Goal: Task Accomplishment & Management: Manage account settings

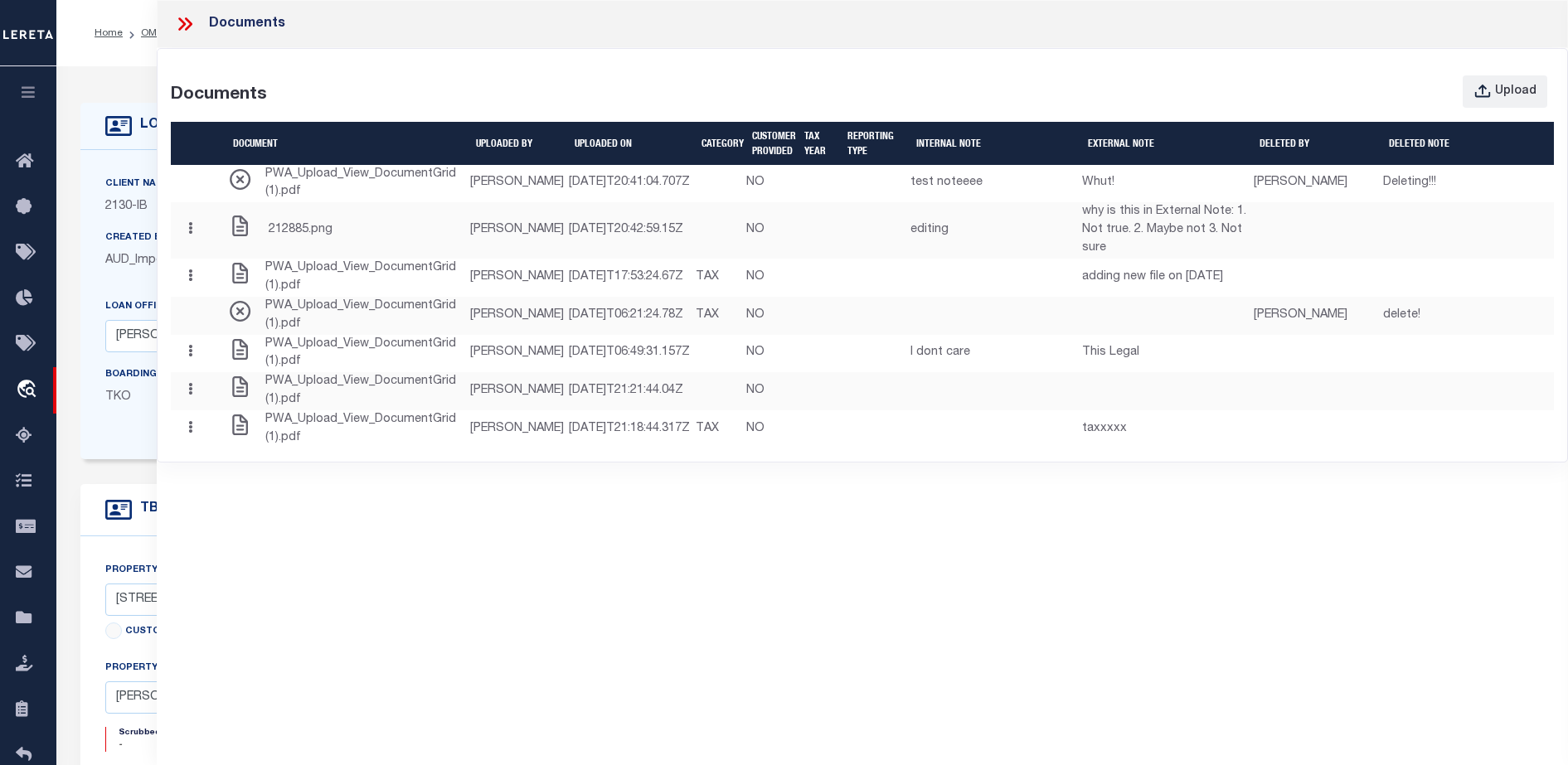
select select "4950"
select select "2464"
select select "NonEscrow"
click at [1472, 79] on button "Upload" at bounding box center [1505, 92] width 85 height 33
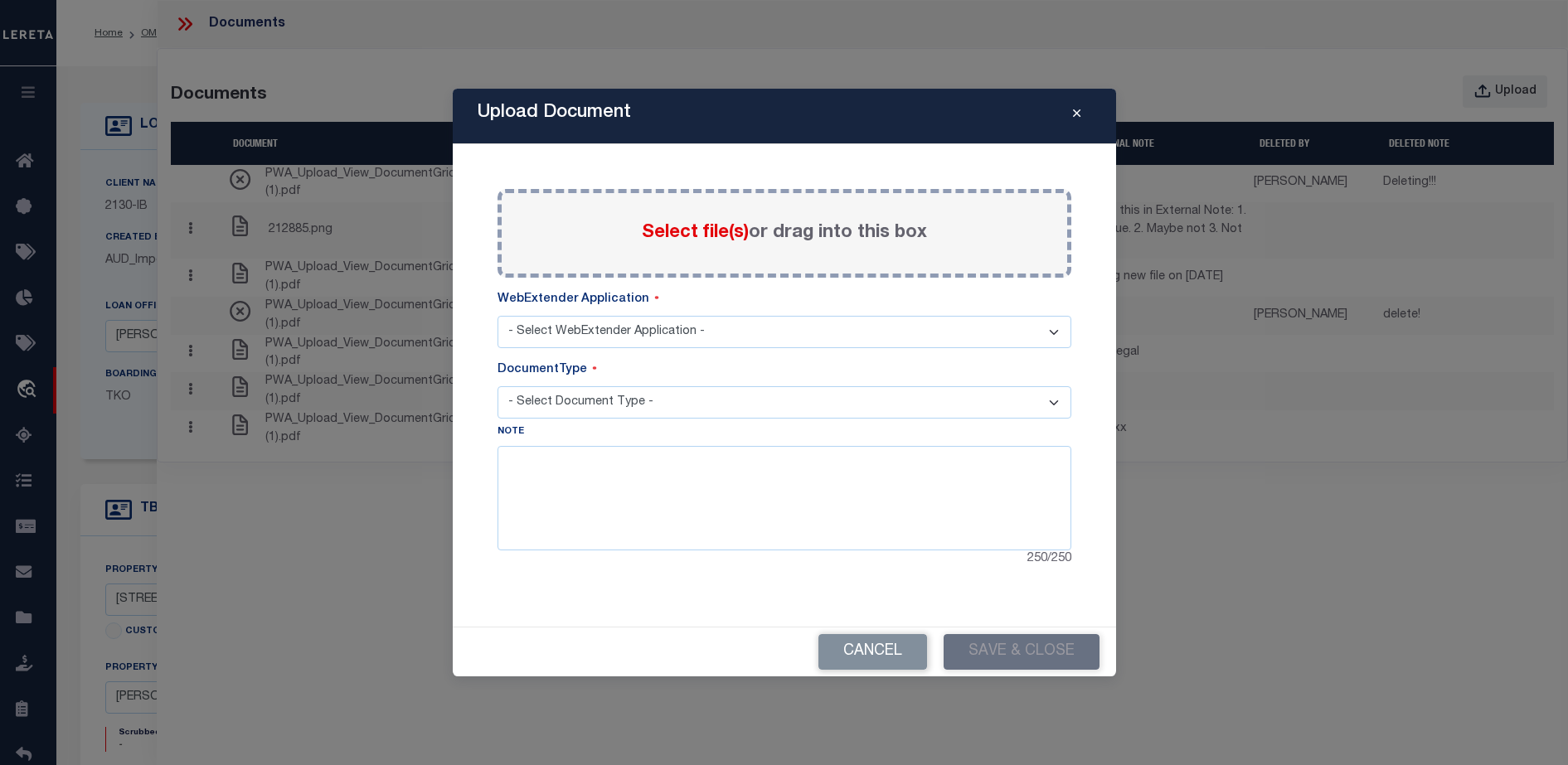
click at [1013, 334] on select "- Select WebExtender Application -" at bounding box center [784, 332] width 574 height 33
click at [895, 424] on div "Note 250 / 250" at bounding box center [784, 496] width 574 height 146
click at [966, 332] on select "- Select WebExtender Application -" at bounding box center [784, 332] width 574 height 33
click at [498, 316] on select "- Select WebExtender Application -" at bounding box center [784, 332] width 574 height 33
click at [706, 233] on span "Select file(s)" at bounding box center [695, 233] width 107 height 18
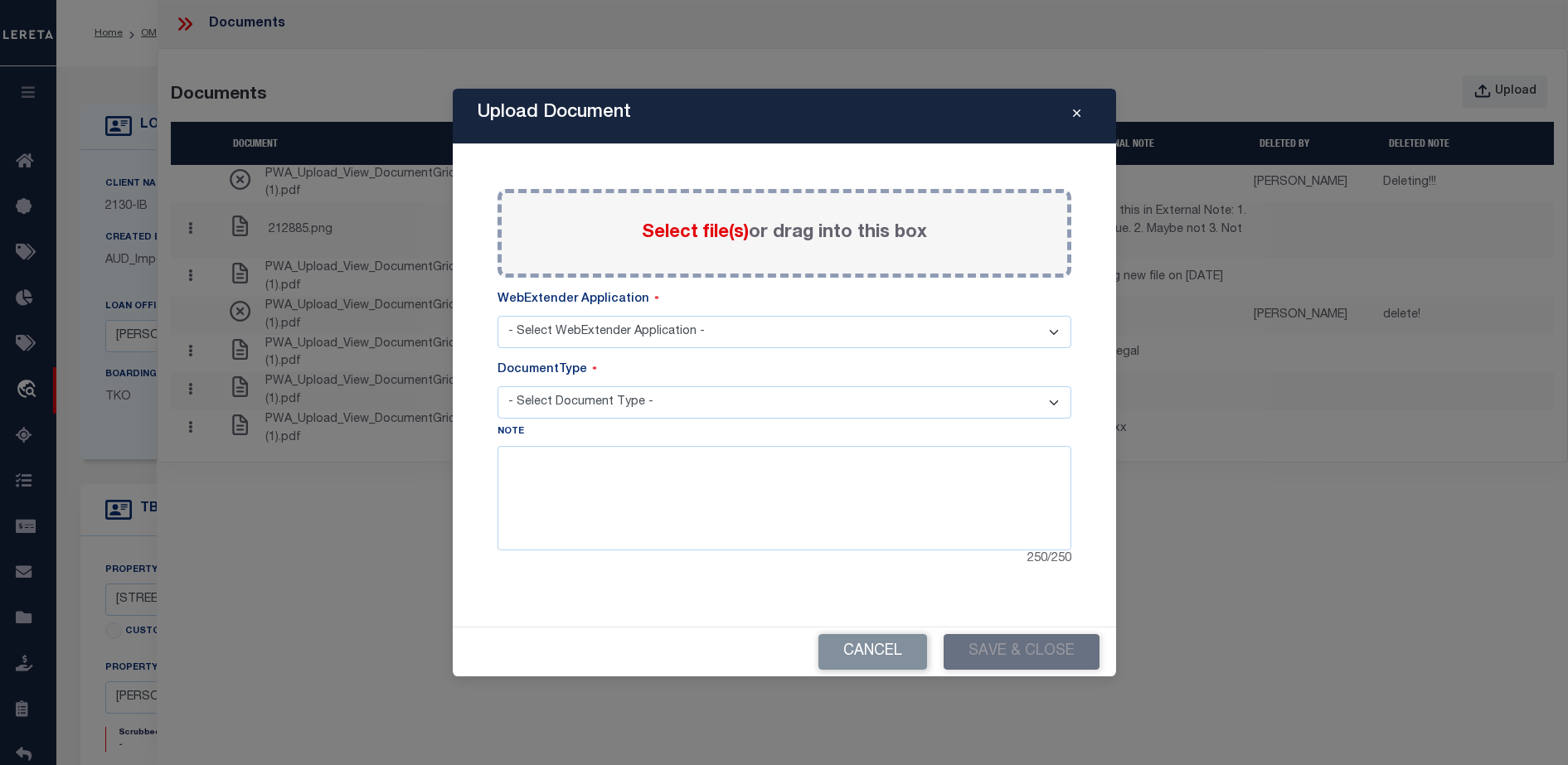
click at [0, 0] on input "Select file(s) or drag into this box" at bounding box center [0, 0] width 0 height 0
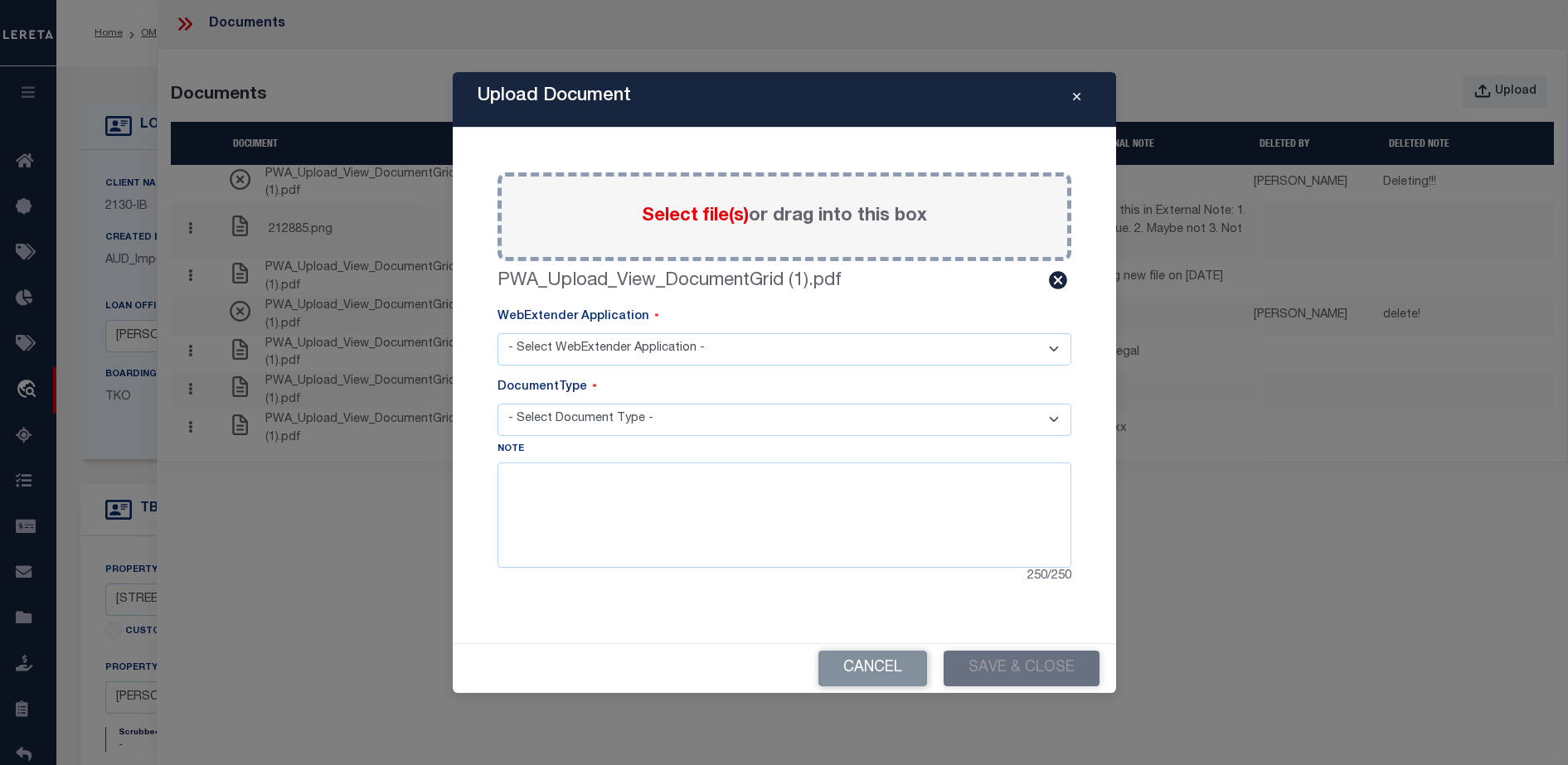
click at [622, 340] on select "- Select WebExtender Application -" at bounding box center [784, 349] width 574 height 33
click at [610, 417] on select "- Select Document Type -" at bounding box center [784, 420] width 574 height 33
click at [693, 362] on select "- Select WebExtender Application -" at bounding box center [784, 349] width 574 height 33
drag, startPoint x: 693, startPoint y: 362, endPoint x: 700, endPoint y: 337, distance: 26.0
click at [700, 337] on select "- Select WebExtender Application -" at bounding box center [784, 349] width 574 height 33
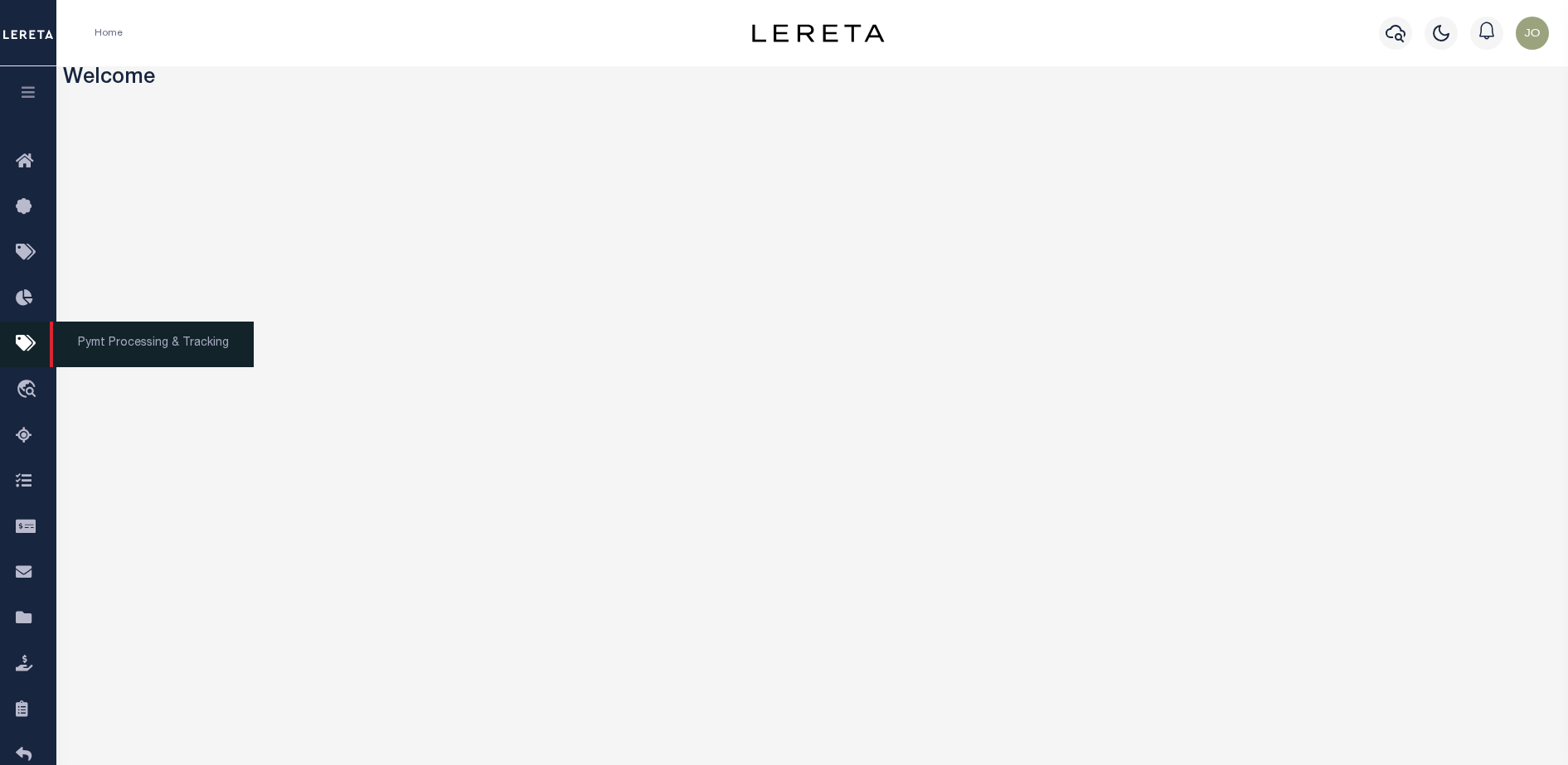
click at [16, 341] on icon at bounding box center [28, 344] width 26 height 21
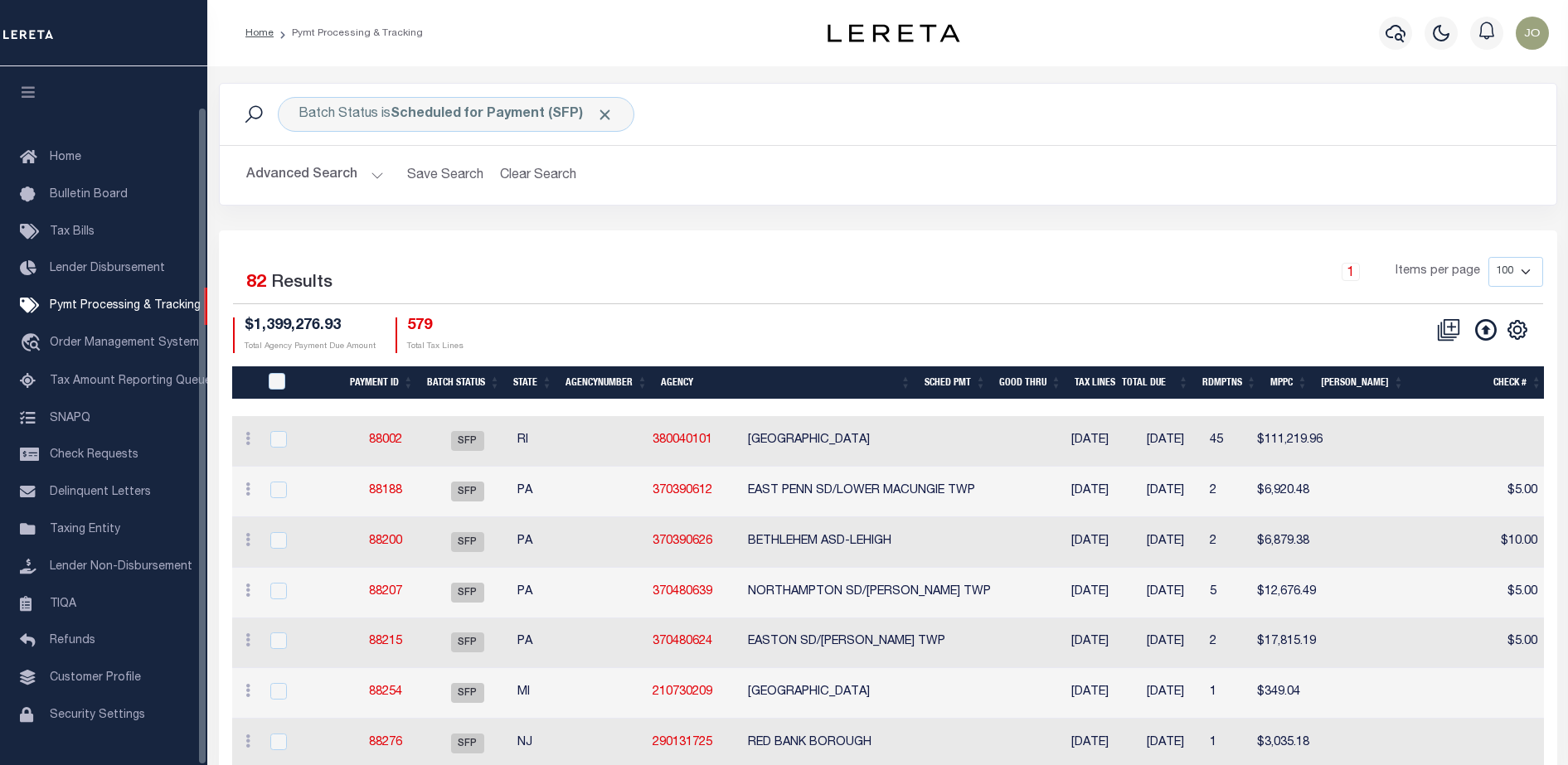
scroll to position [42, 0]
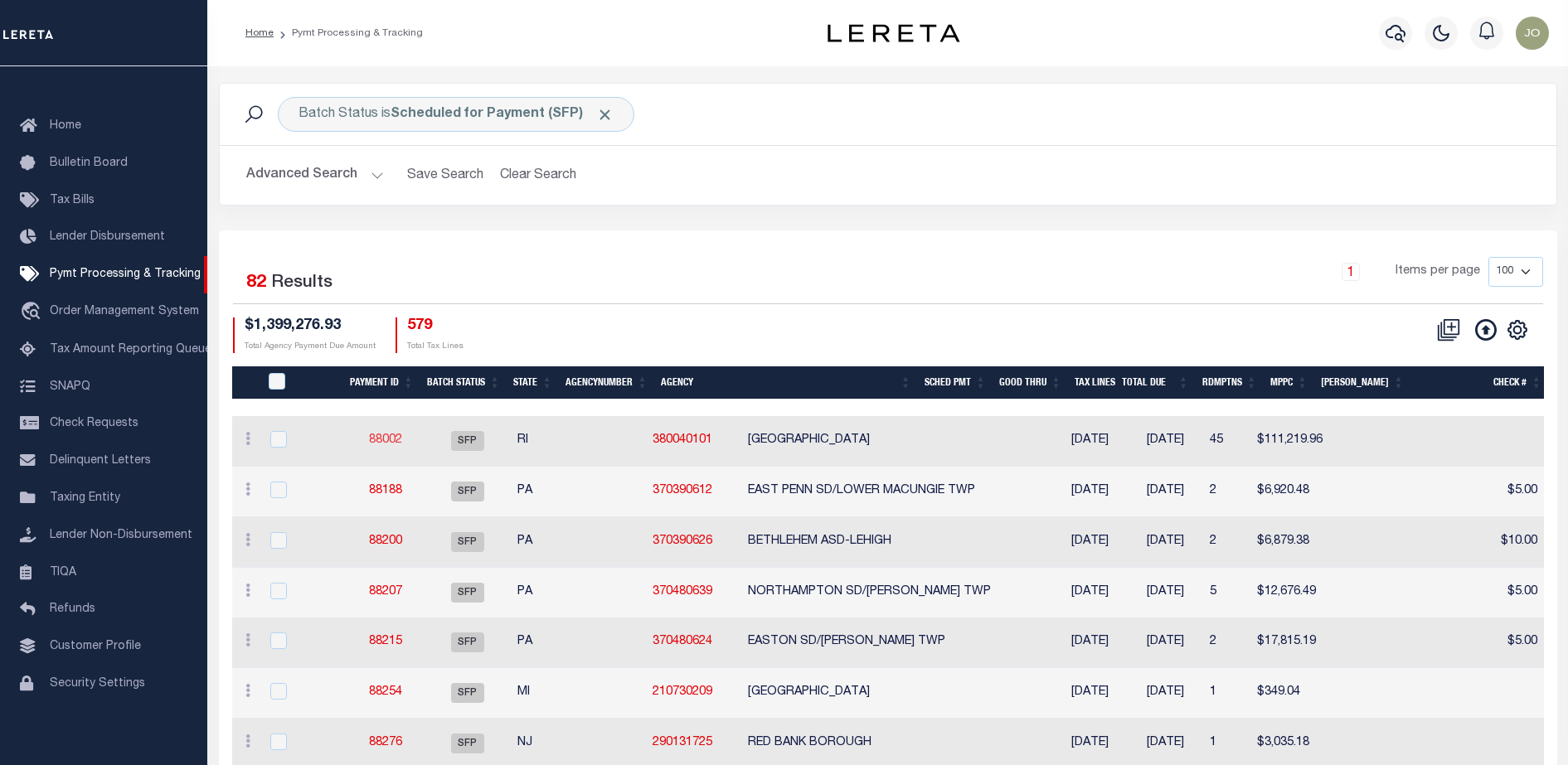
click at [389, 437] on link "88002" at bounding box center [386, 440] width 33 height 12
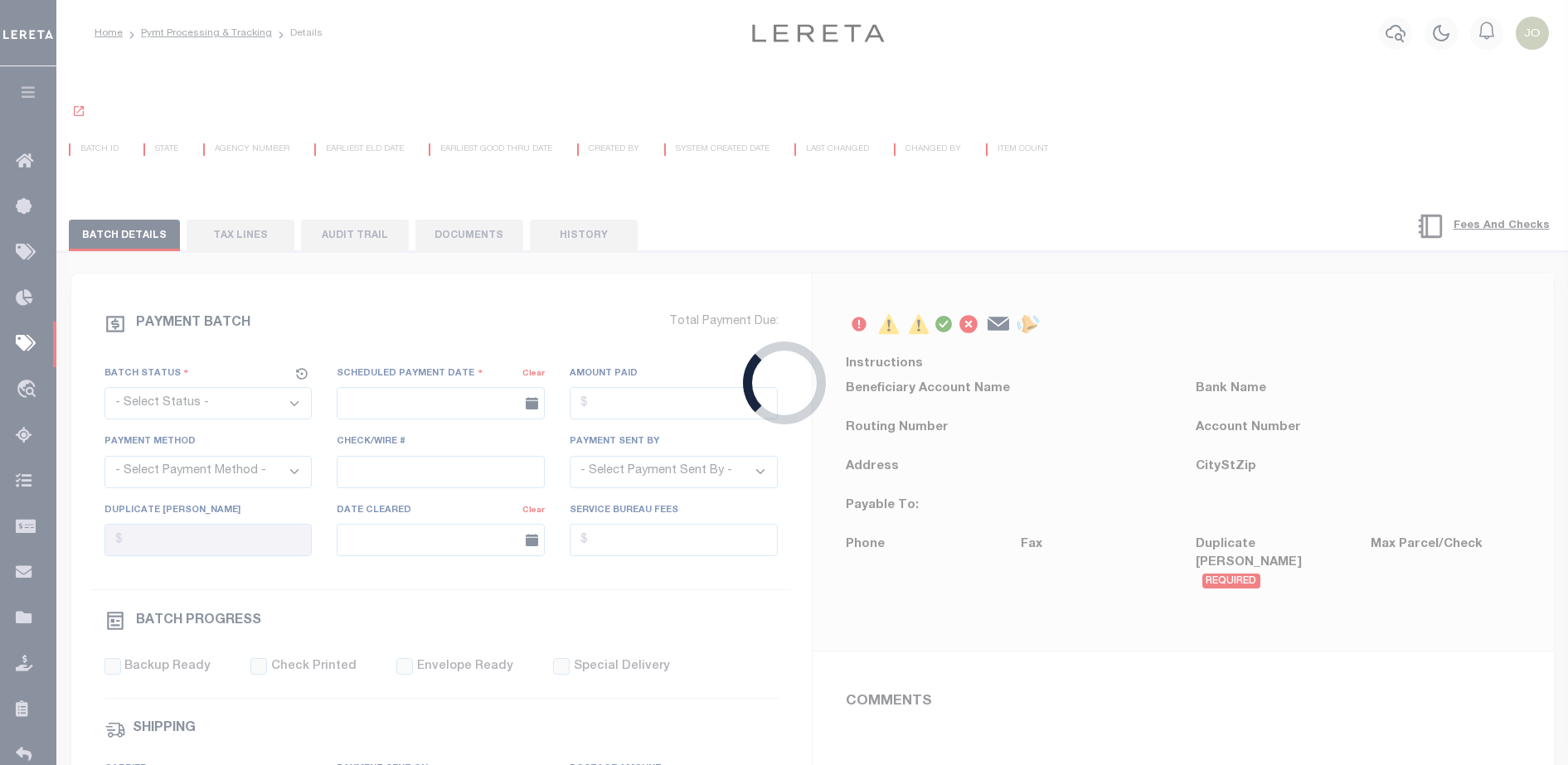
select select "SFP"
type input "[DATE]"
type input "55"
type input "[PERSON_NAME]"
radio input "true"
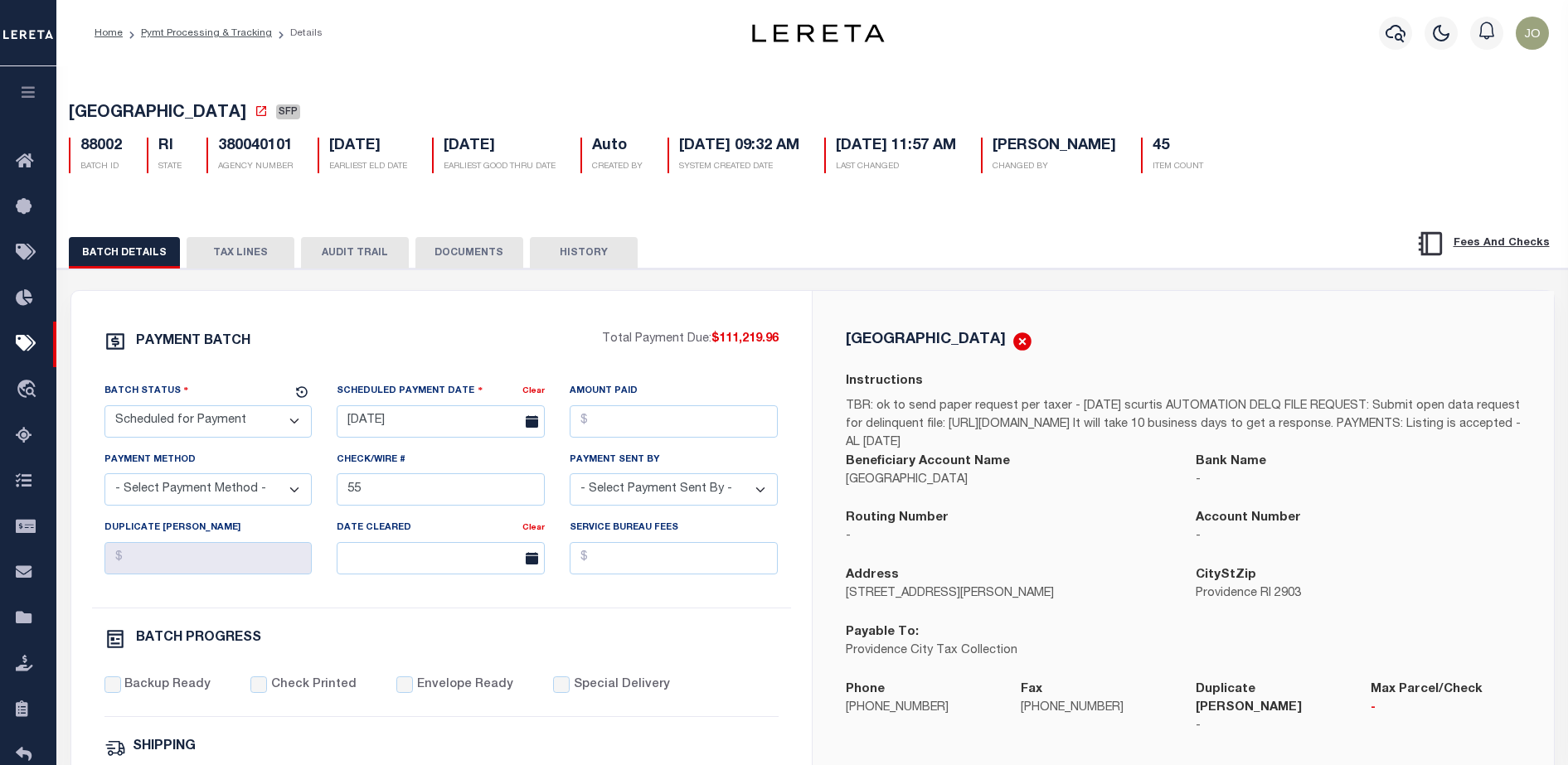
click at [437, 259] on button "DOCUMENTS" at bounding box center [470, 253] width 107 height 32
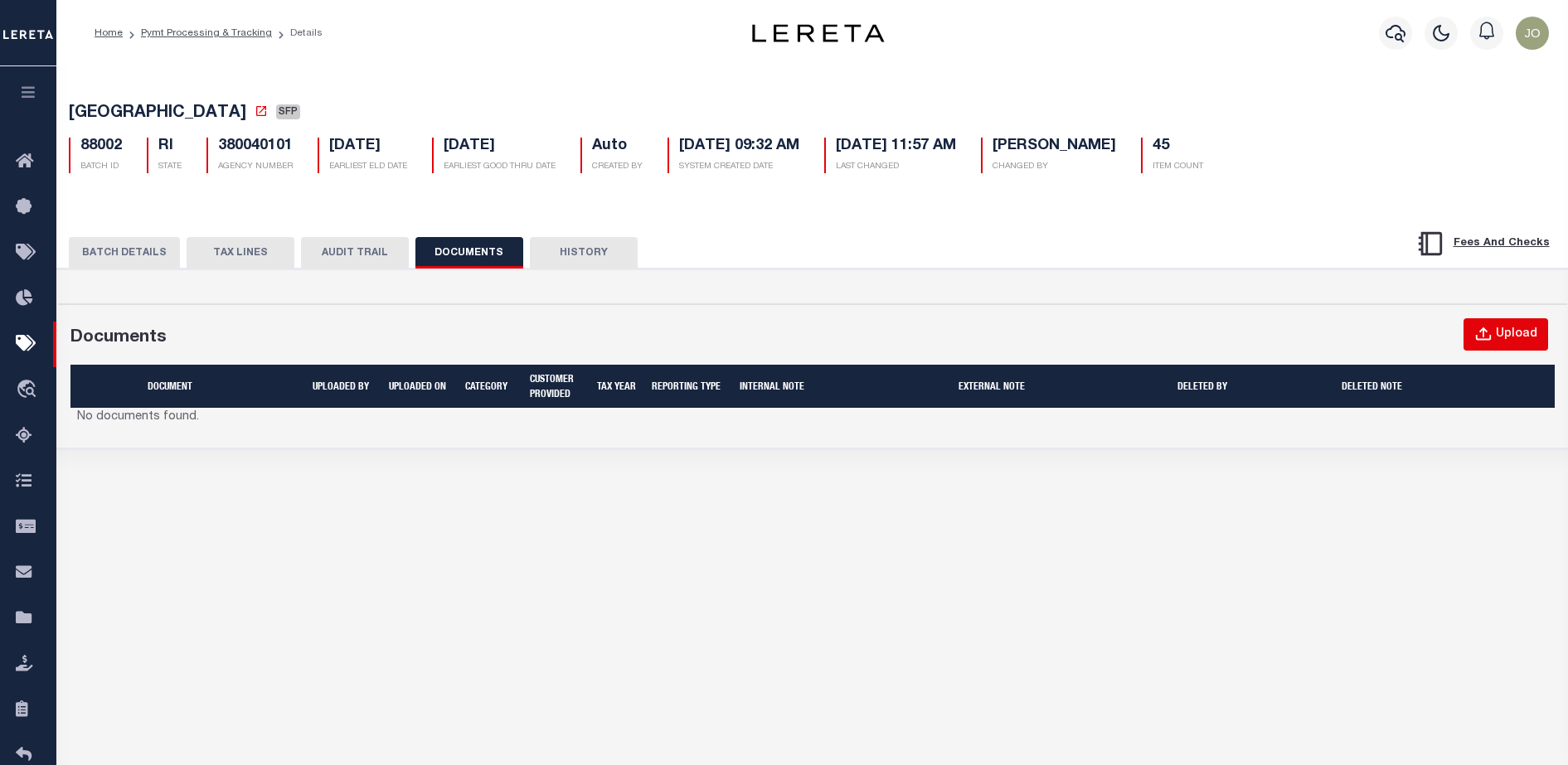
click at [1492, 326] on button "Upload" at bounding box center [1506, 335] width 85 height 33
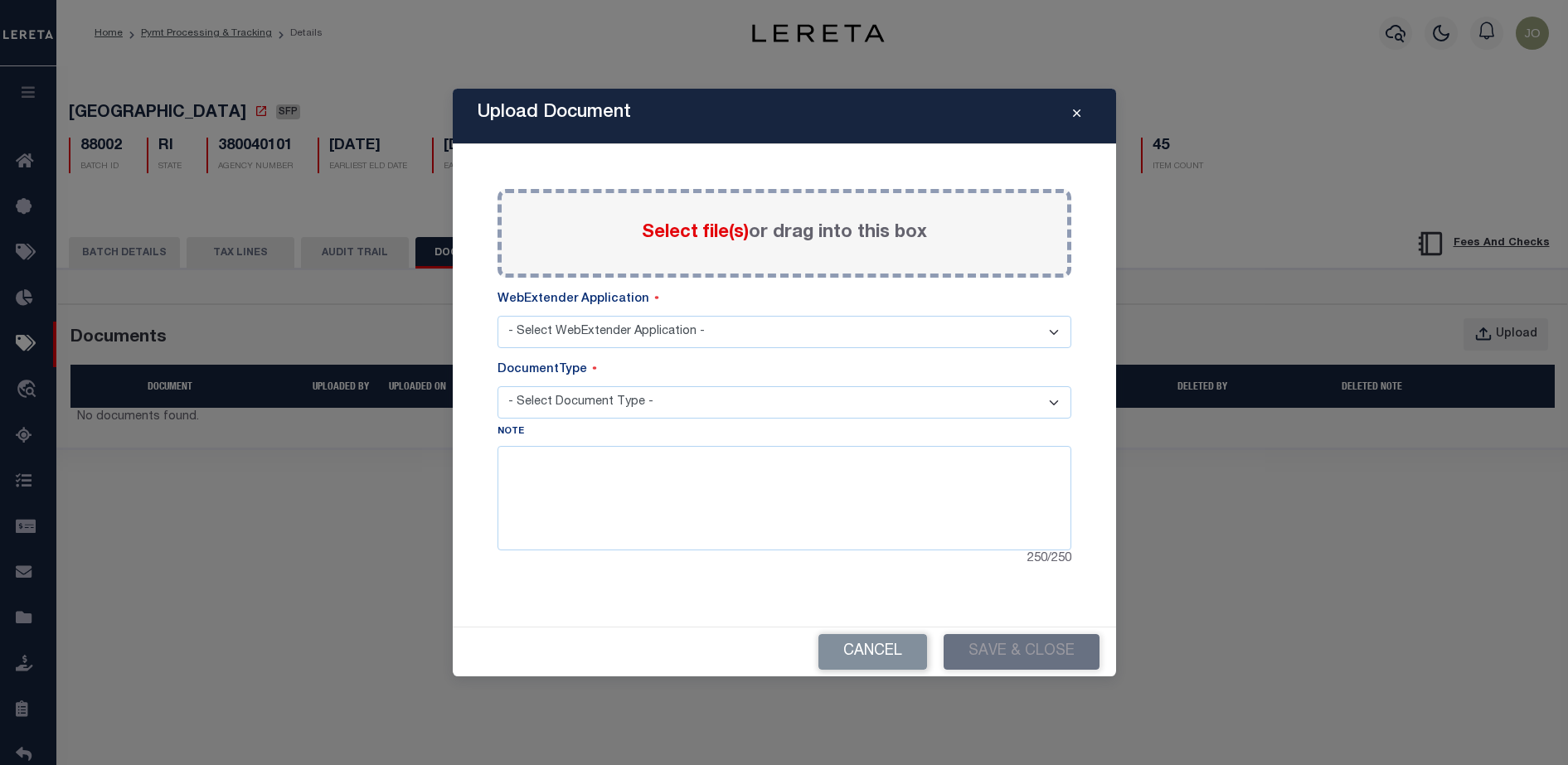
click at [684, 234] on span "Select file(s)" at bounding box center [695, 233] width 107 height 18
click at [0, 0] on input "Select file(s) or drag into this box" at bounding box center [0, 0] width 0 height 0
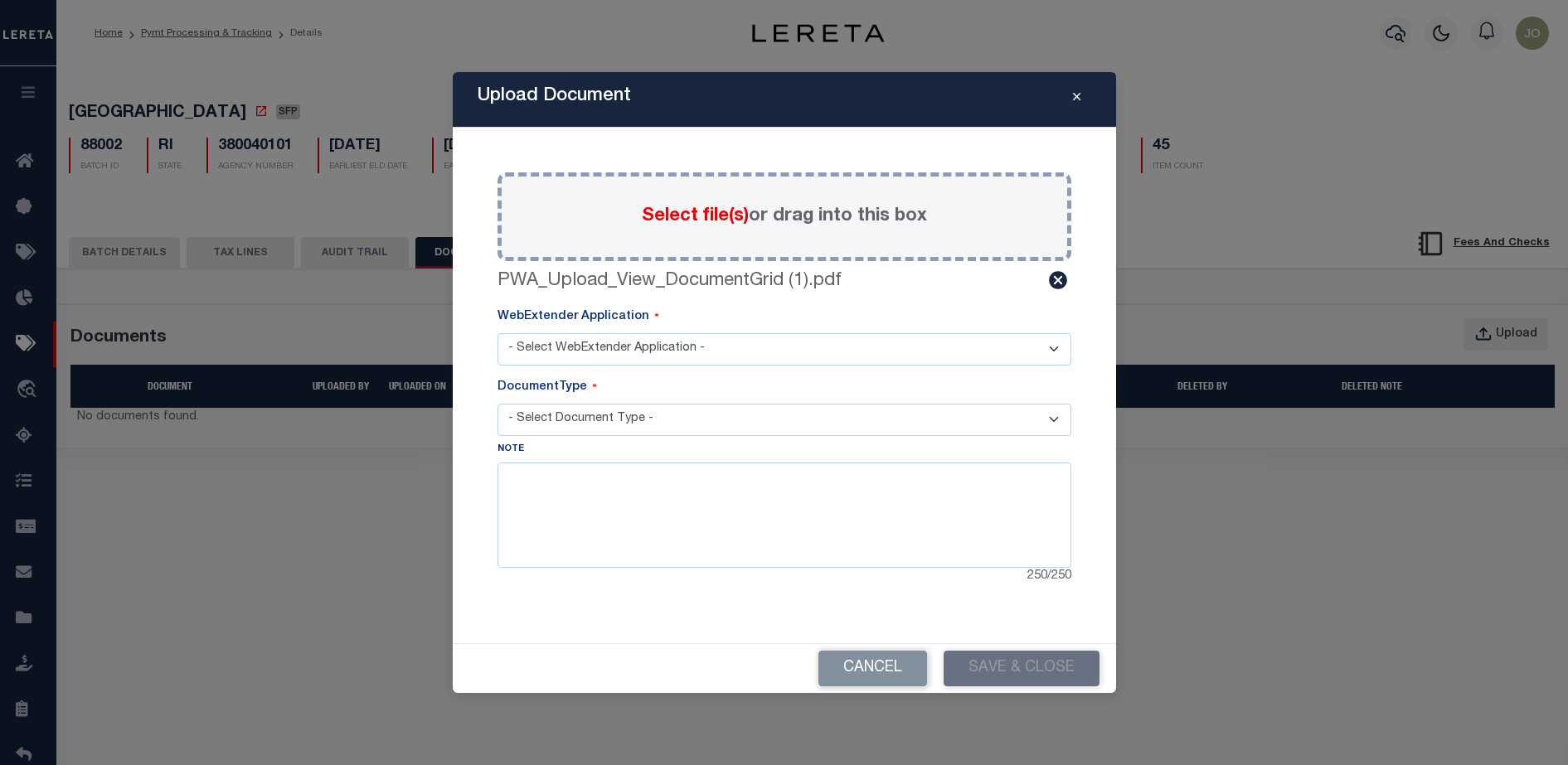
click at [571, 355] on select "- Select WebExtender Application - TDT_PMT_BKUP" at bounding box center [784, 349] width 574 height 33
select select "42"
click at [498, 333] on select "- Select WebExtender Application - TDT_PMT_BKUP" at bounding box center [784, 349] width 574 height 33
click at [617, 428] on select "- Select Document Type -" at bounding box center [784, 420] width 574 height 33
select select "TDT PAYMENT BACKUP"
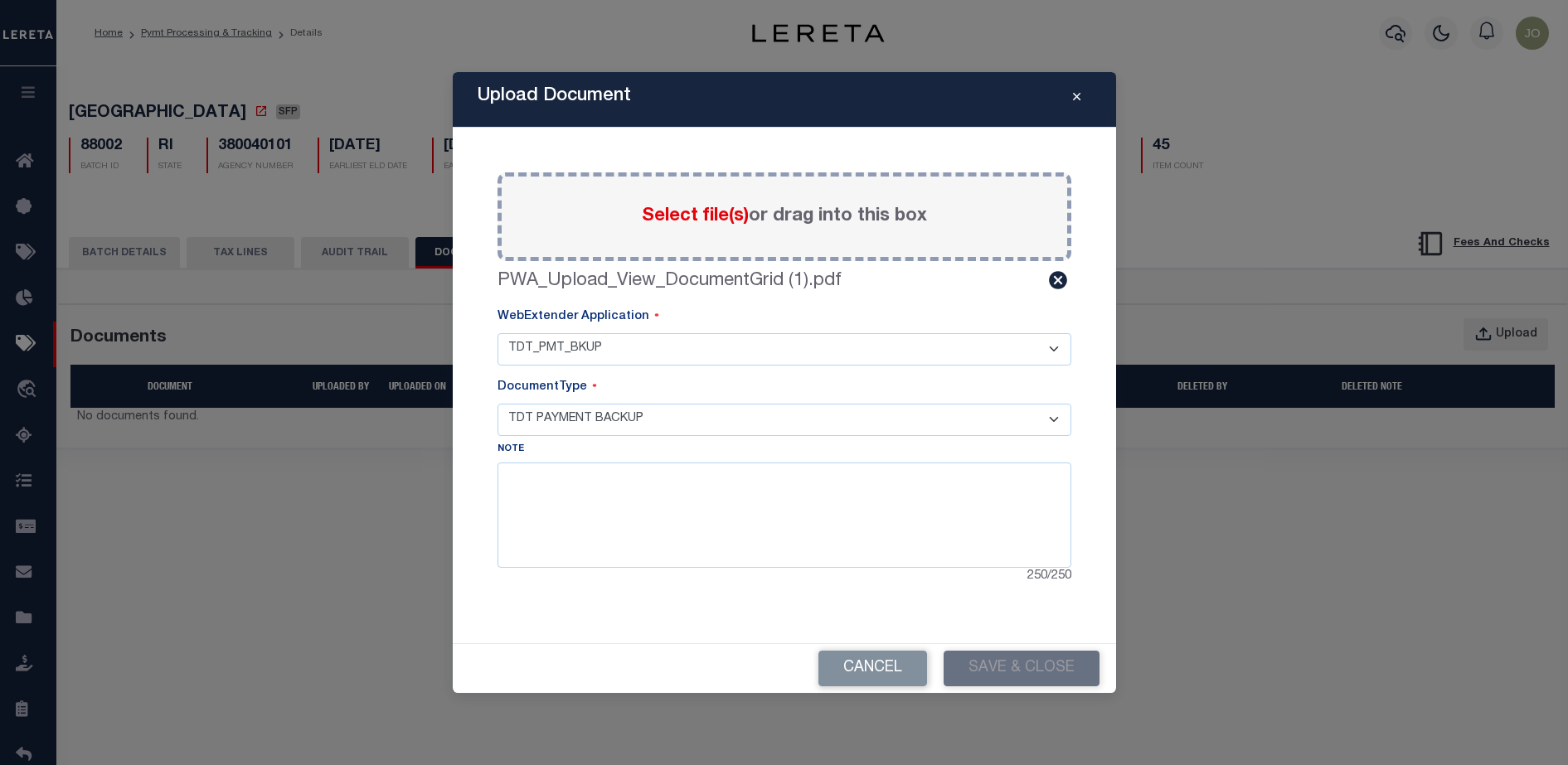
click at [498, 404] on select "- Select Document Type - TDT PAYMENT BACKUP" at bounding box center [784, 420] width 574 height 33
click at [624, 482] on textarea at bounding box center [784, 515] width 574 height 105
type textarea "kkkkmklk"
click at [996, 665] on button "Save & Close" at bounding box center [1021, 668] width 156 height 35
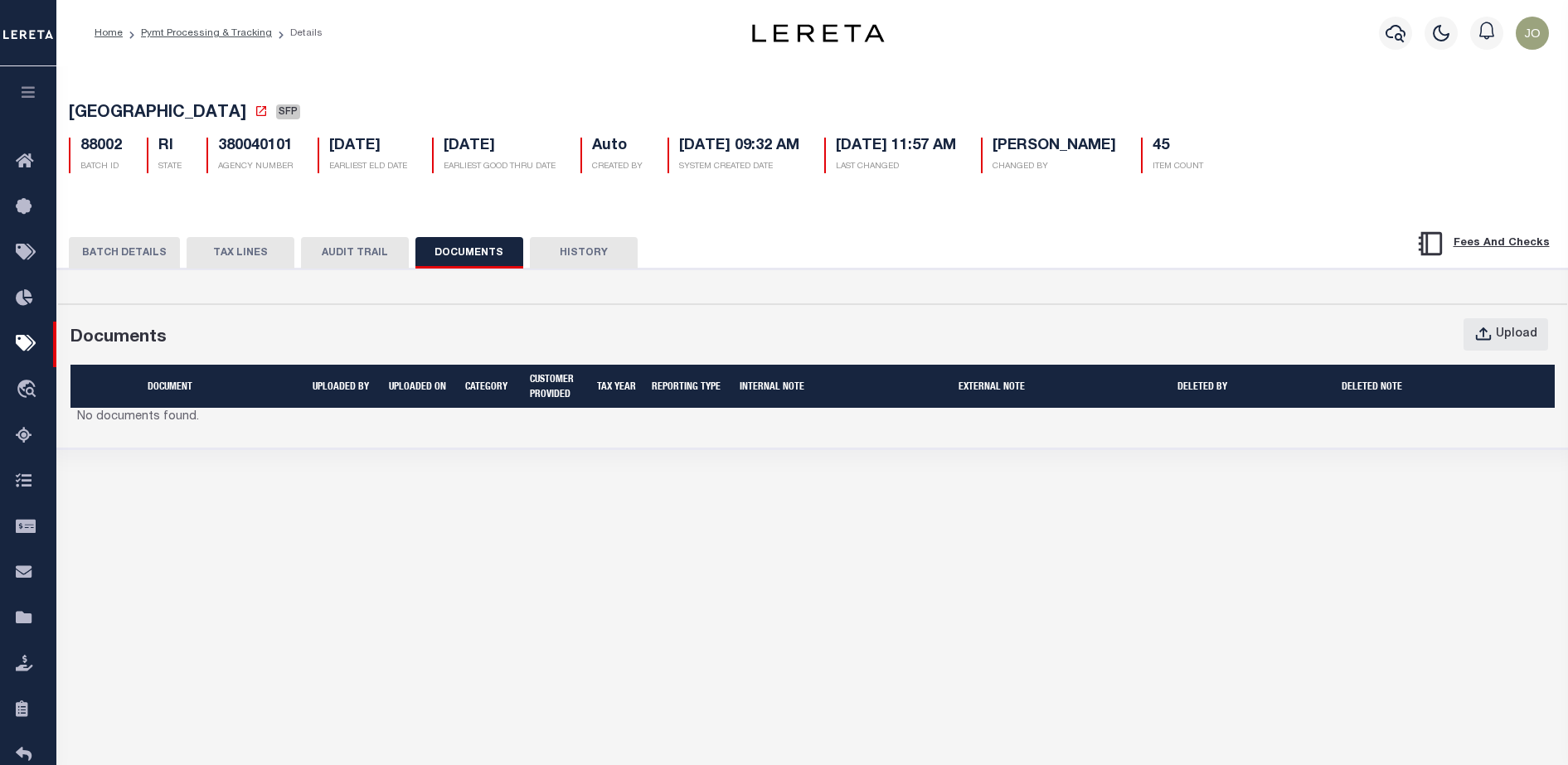
click at [200, 585] on div "Batch Status is Scheduled for Payment (SFP) Search Advanced Search Save Search …" at bounding box center [812, 410] width 1512 height 689
drag, startPoint x: 1502, startPoint y: 317, endPoint x: 1493, endPoint y: 333, distance: 18.4
click at [1493, 333] on div "Documents Upload Document UPLOADED BY UPLOADED ON Category CUSTOMER PROVIDED Ta…" at bounding box center [813, 366] width 1510 height 122
click at [1492, 333] on icon "button" at bounding box center [1483, 335] width 18 height 18
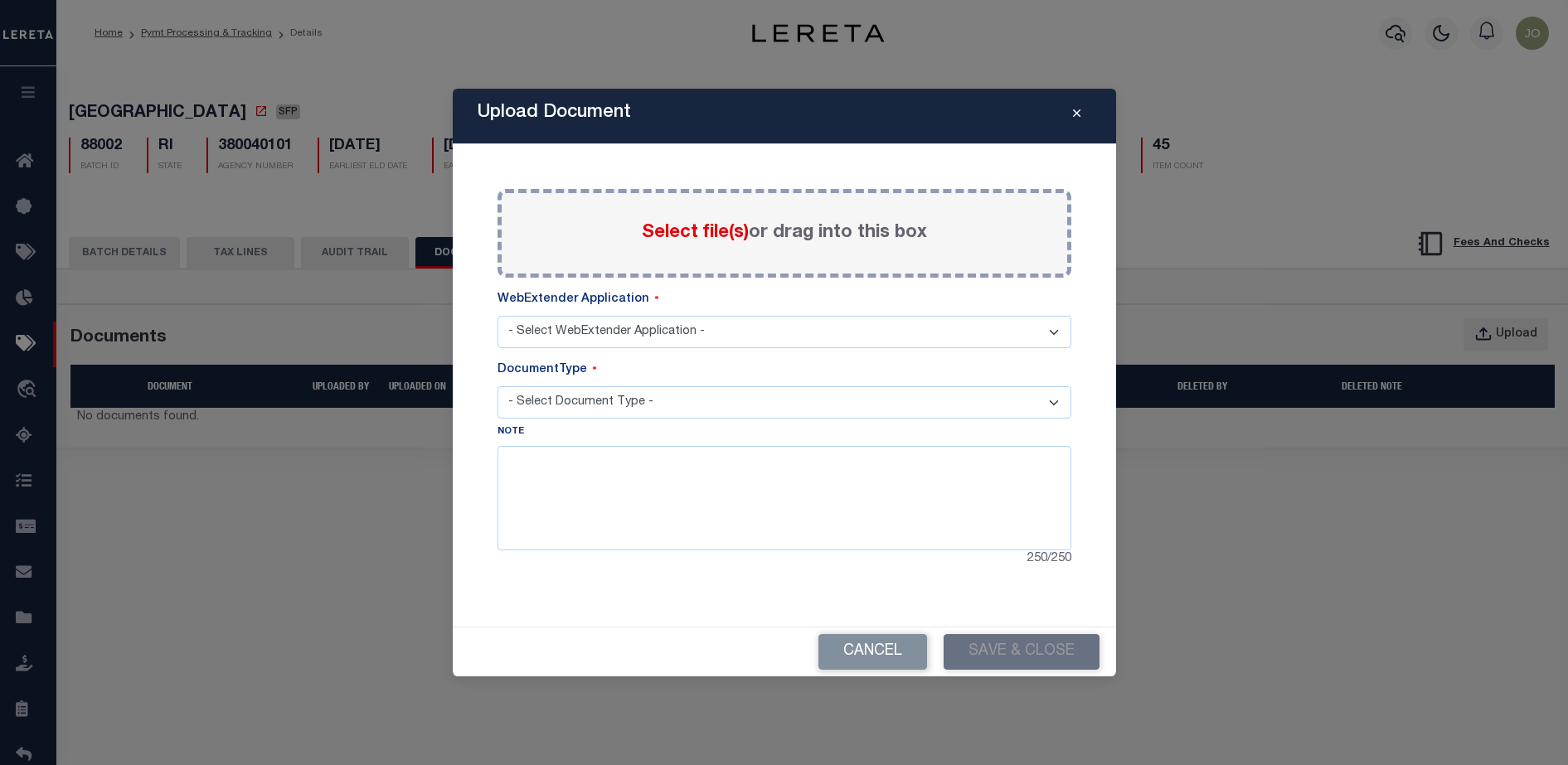
click at [697, 230] on span "Select file(s)" at bounding box center [695, 233] width 107 height 18
click at [0, 0] on input "Select file(s) or drag into this box" at bounding box center [0, 0] width 0 height 0
select select "42"
select select "TDT PAYMENT BACKUP"
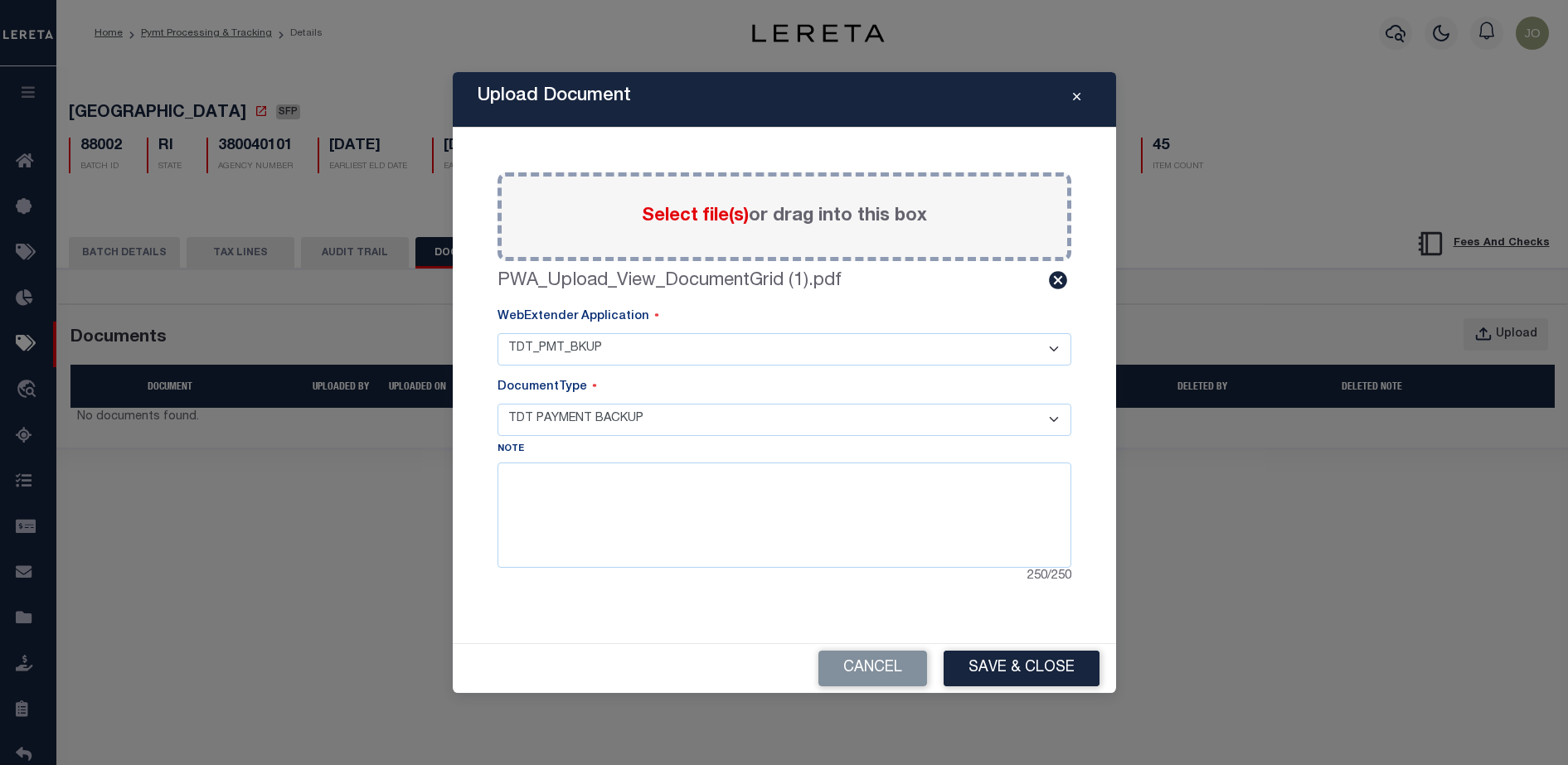
click at [622, 350] on select "- Select WebExtender Application - TDT_PMT_BKUP" at bounding box center [784, 349] width 574 height 33
click at [631, 507] on textarea at bounding box center [784, 515] width 574 height 105
type textarea "kkk"
click at [1070, 659] on button "Save & Close" at bounding box center [1021, 668] width 156 height 35
